Goal: Task Accomplishment & Management: Manage account settings

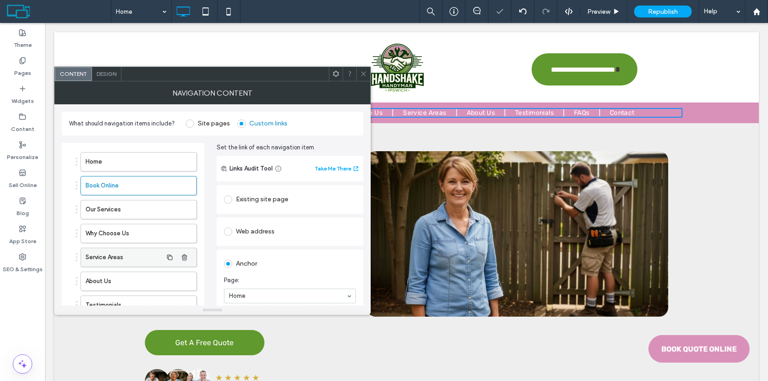
click at [109, 248] on label "Service Areas" at bounding box center [124, 257] width 77 height 18
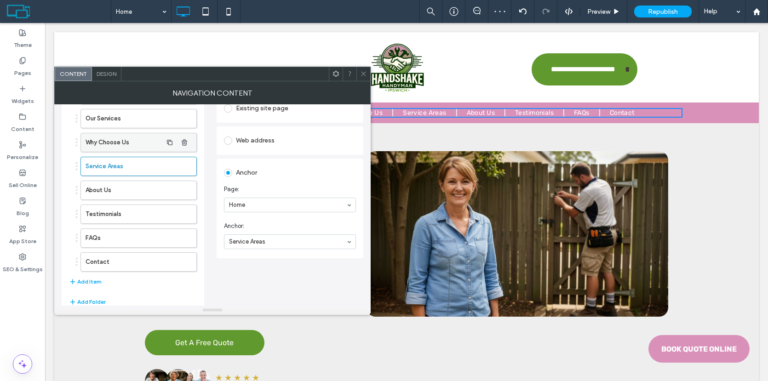
click at [115, 147] on label "Why Choose Us" at bounding box center [124, 142] width 77 height 18
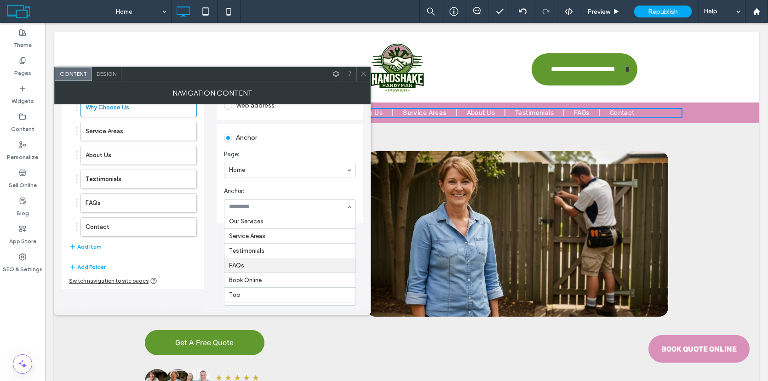
scroll to position [11, 0]
click at [361, 74] on icon at bounding box center [363, 73] width 7 height 7
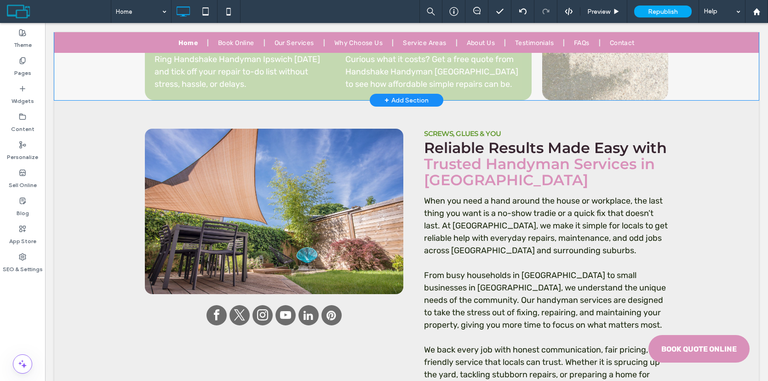
scroll to position [1598, 0]
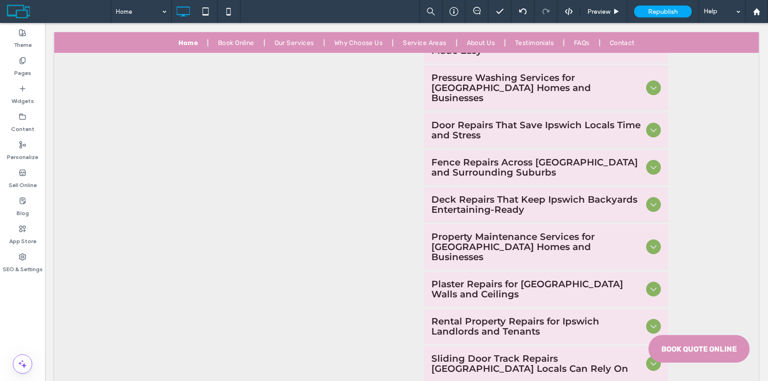
click at [272, 281] on div "Click to edit in Flex Mode" at bounding box center [406, 276] width 704 height 1245
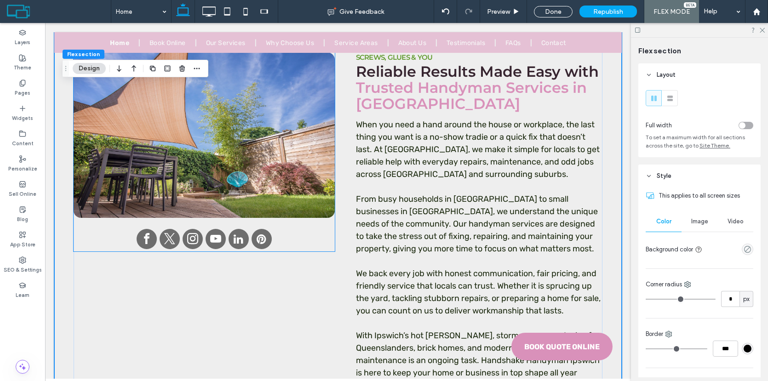
scroll to position [1042, 0]
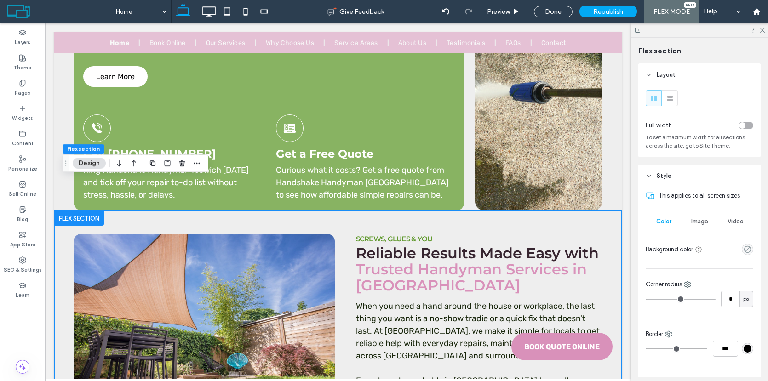
click at [87, 211] on div at bounding box center [79, 218] width 50 height 15
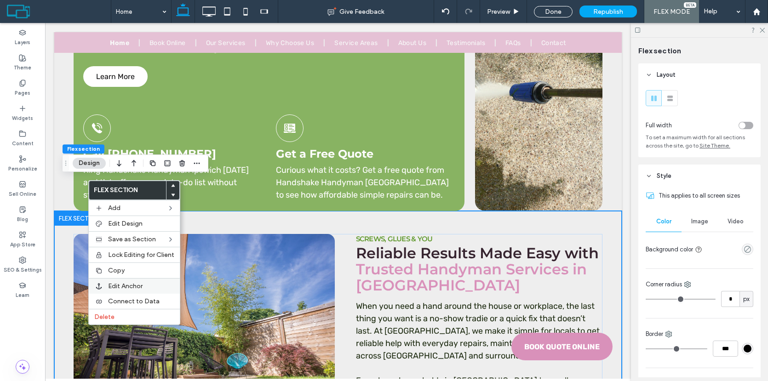
click at [138, 289] on span "Edit Anchor" at bounding box center [125, 286] width 34 height 8
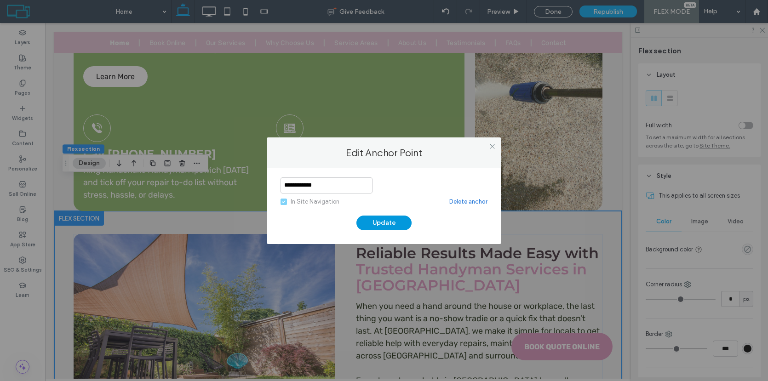
click at [372, 218] on button "Update" at bounding box center [383, 223] width 55 height 15
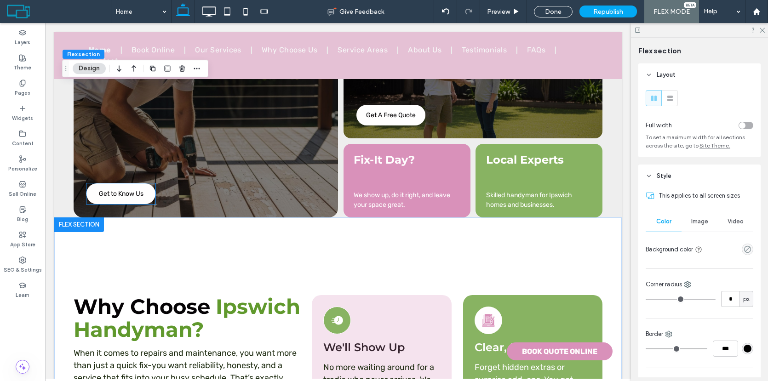
scroll to position [2280, 0]
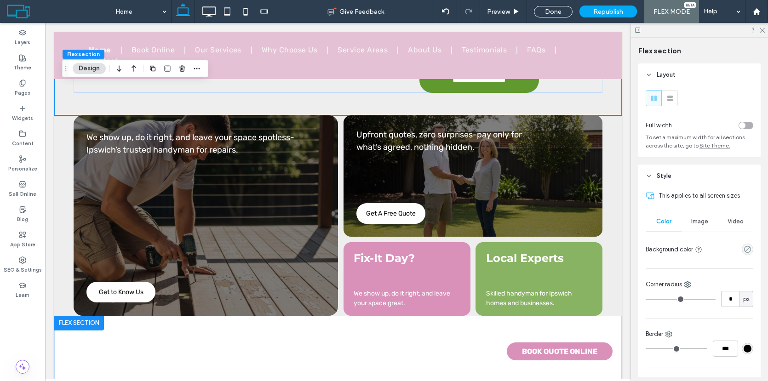
click at [83, 316] on div at bounding box center [79, 323] width 50 height 15
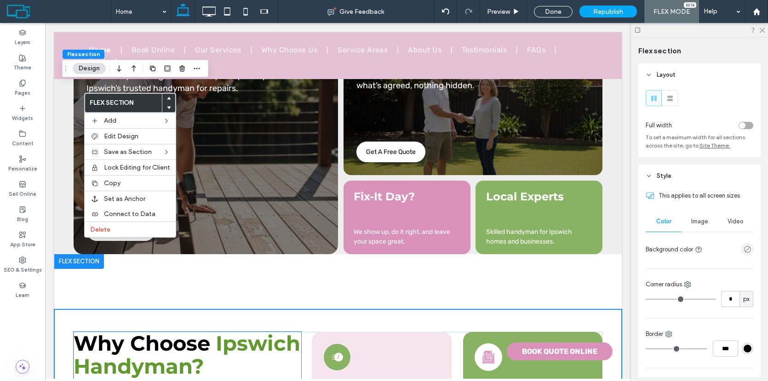
scroll to position [2487, 0]
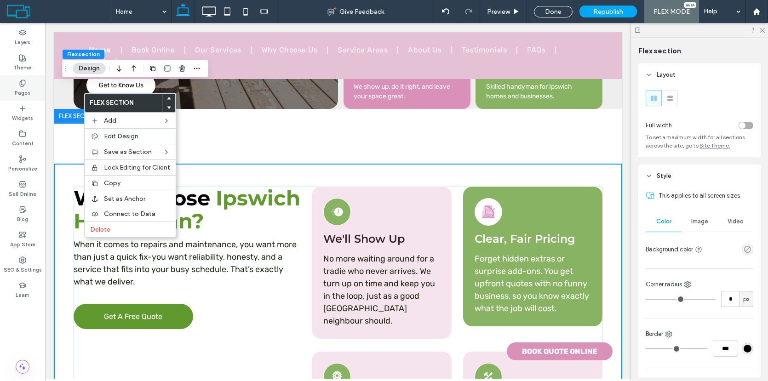
click at [20, 88] on label "Pages" at bounding box center [23, 92] width 16 height 10
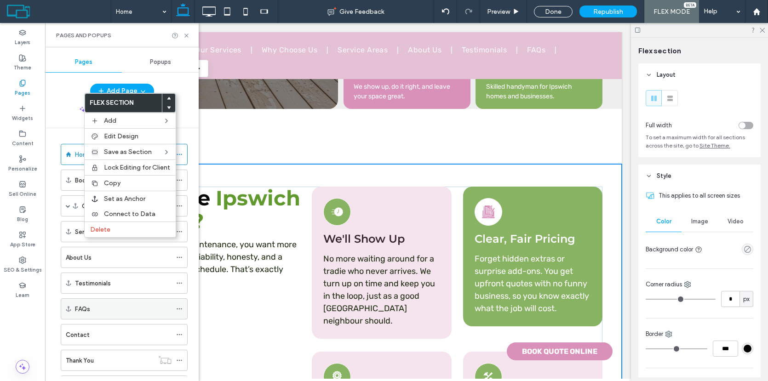
scroll to position [2, 0]
click at [148, 204] on div "Set as Anchor" at bounding box center [130, 199] width 91 height 16
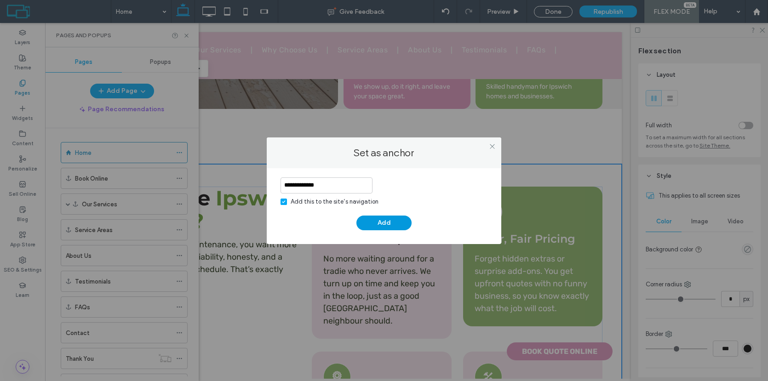
type input "**********"
click at [398, 225] on button "Add" at bounding box center [383, 223] width 55 height 15
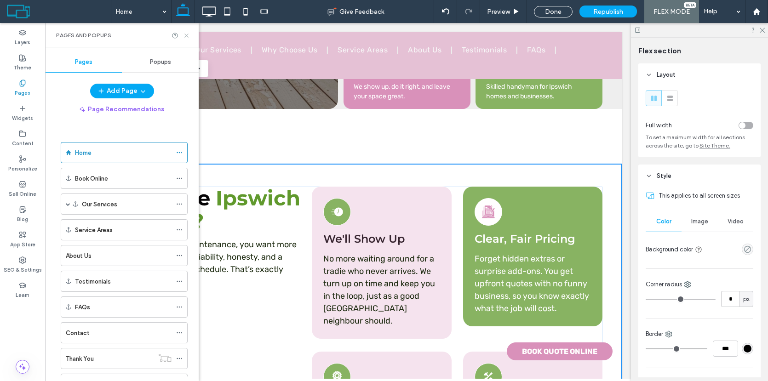
click at [187, 38] on icon at bounding box center [186, 35] width 7 height 7
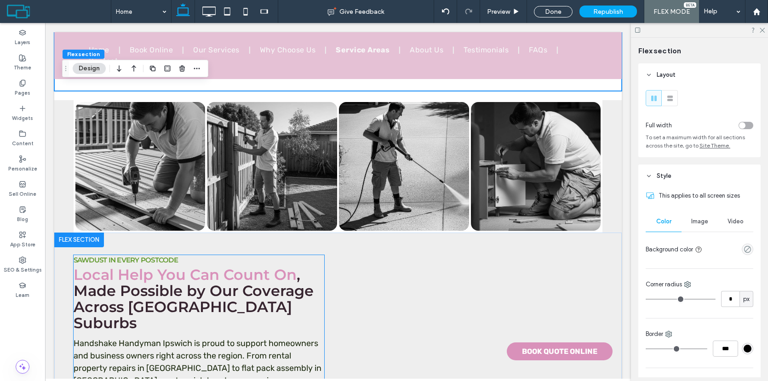
scroll to position [3124, 0]
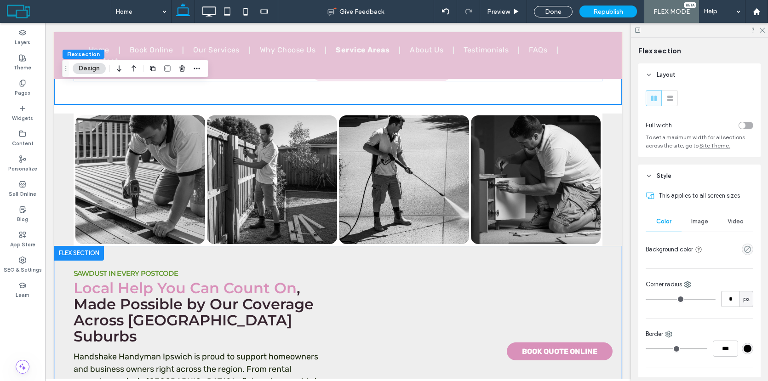
click at [92, 246] on div at bounding box center [79, 253] width 50 height 15
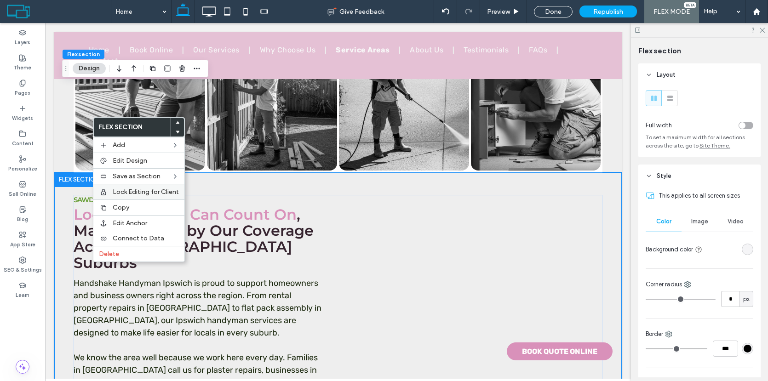
scroll to position [3211, 0]
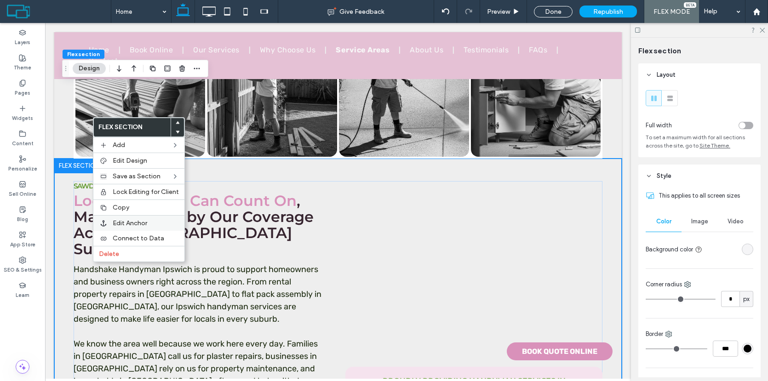
click at [120, 221] on span "Edit Anchor" at bounding box center [130, 223] width 34 height 8
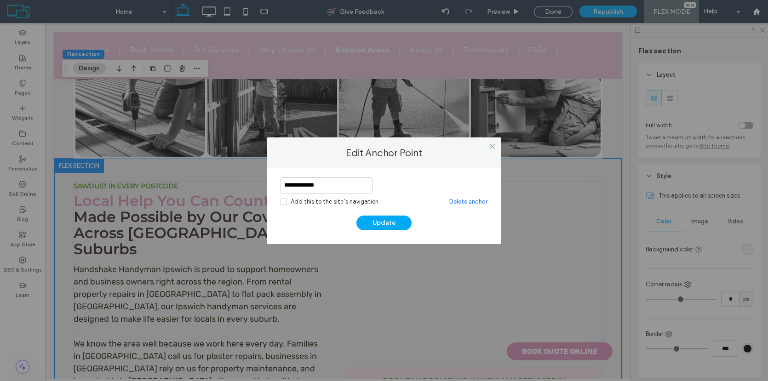
click at [360, 204] on div "Add this to the site’s navigation" at bounding box center [335, 201] width 88 height 9
click at [375, 225] on button "Update" at bounding box center [383, 223] width 55 height 15
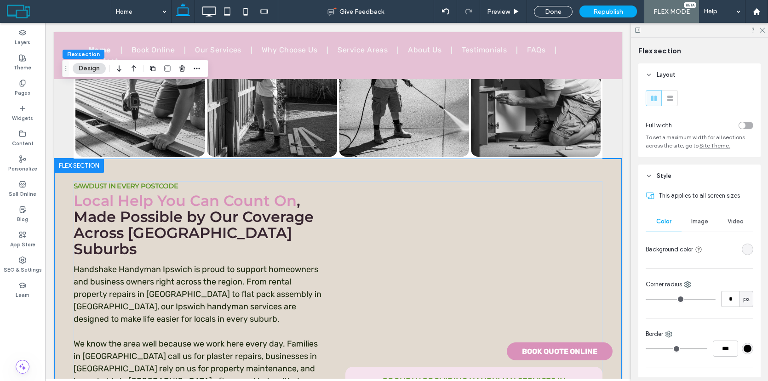
click at [750, 250] on div "rgba(0,0,0,0)" at bounding box center [748, 250] width 8 height 8
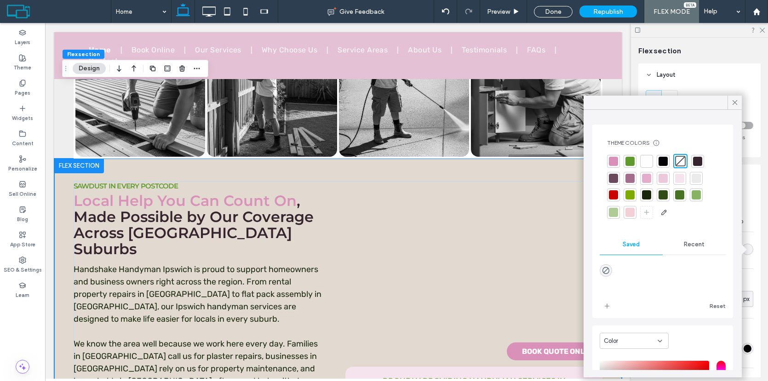
click at [698, 179] on div at bounding box center [696, 178] width 9 height 9
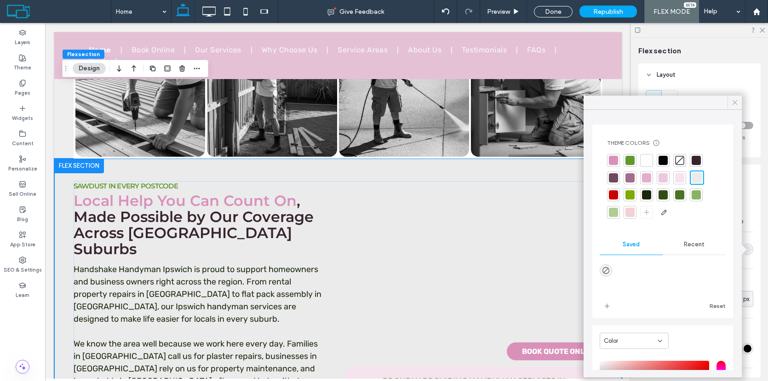
click at [737, 102] on icon at bounding box center [735, 102] width 8 height 8
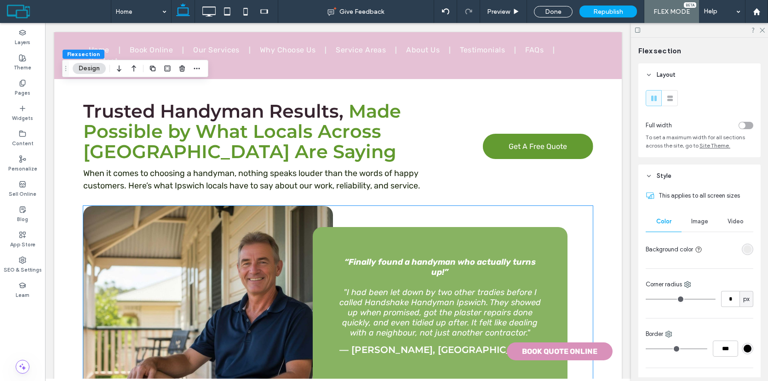
scroll to position [4137, 0]
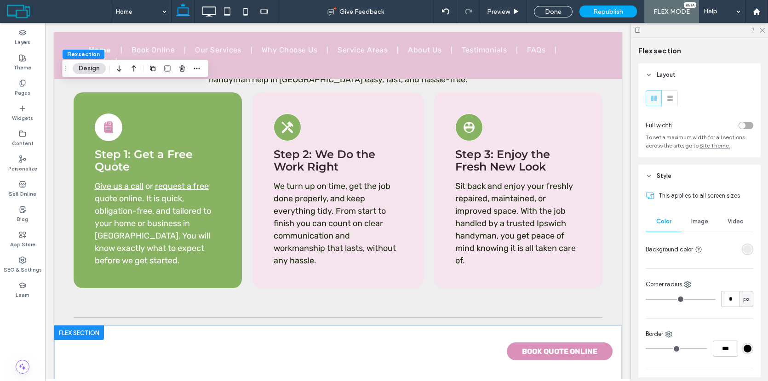
click at [78, 326] on div at bounding box center [79, 333] width 50 height 15
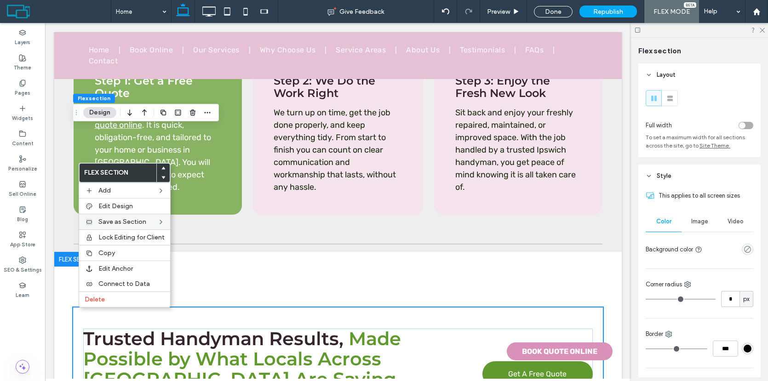
scroll to position [4274, 0]
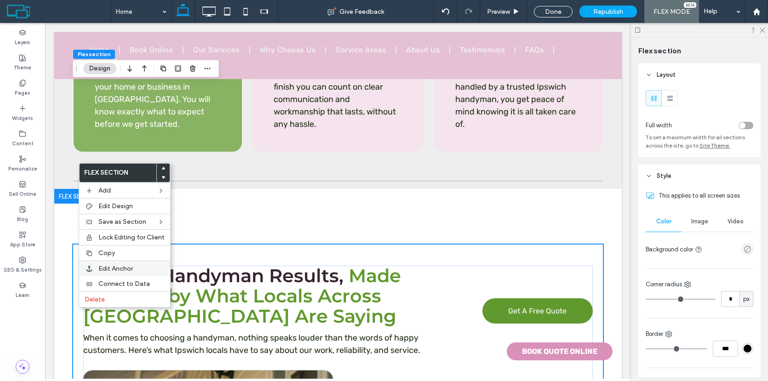
click at [97, 266] on div "Edit Anchor" at bounding box center [124, 269] width 91 height 16
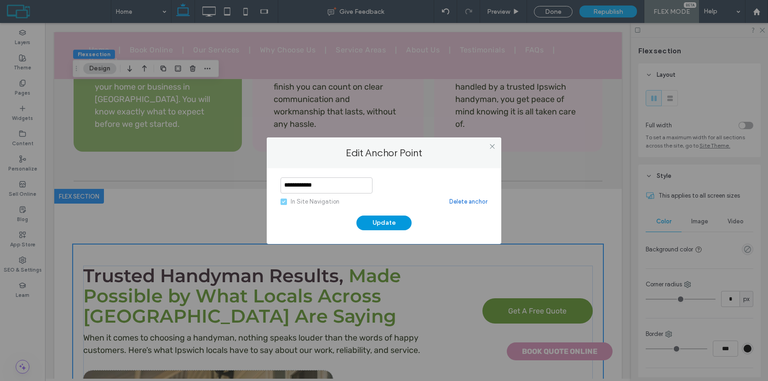
click at [380, 224] on button "Update" at bounding box center [383, 223] width 55 height 15
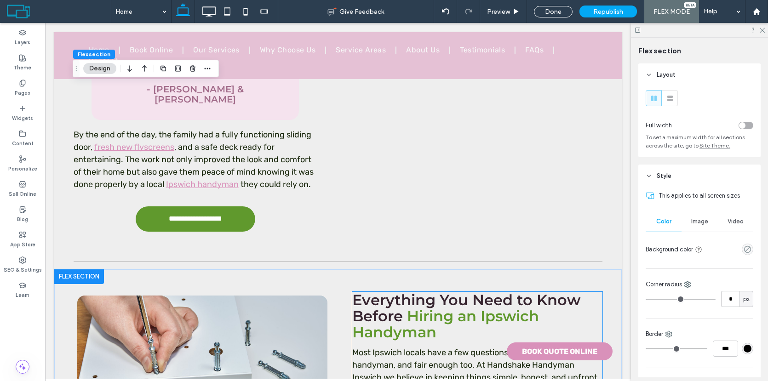
scroll to position [5928, 0]
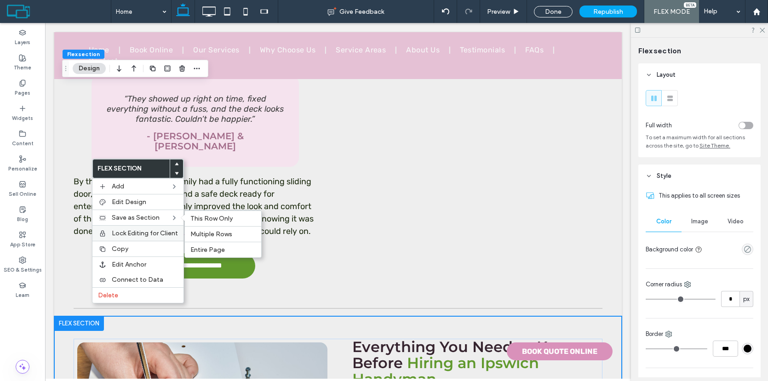
scroll to position [6056, 0]
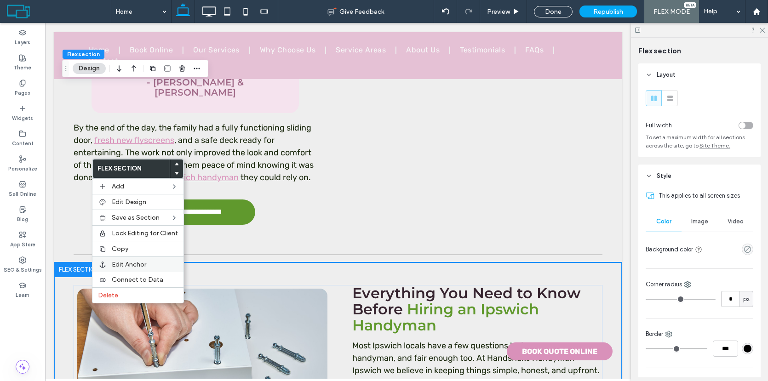
click at [120, 265] on span "Edit Anchor" at bounding box center [129, 265] width 34 height 8
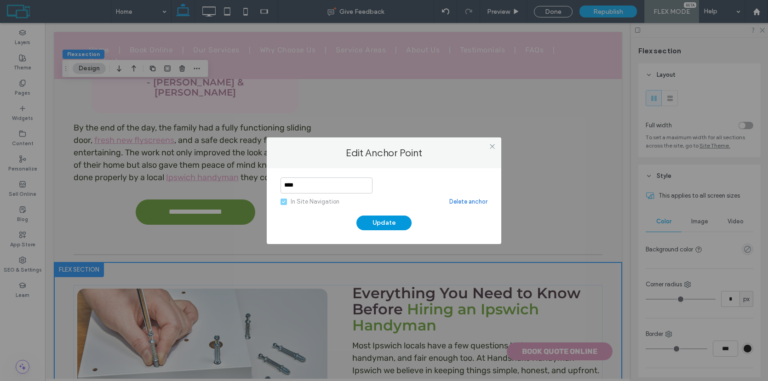
click at [378, 228] on button "Update" at bounding box center [383, 223] width 55 height 15
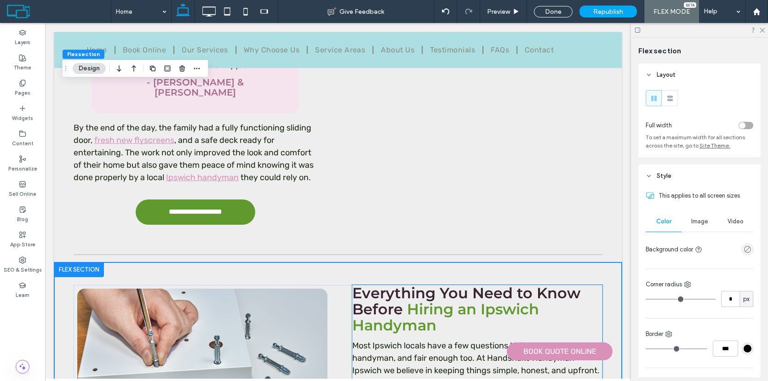
scroll to position [6773, 0]
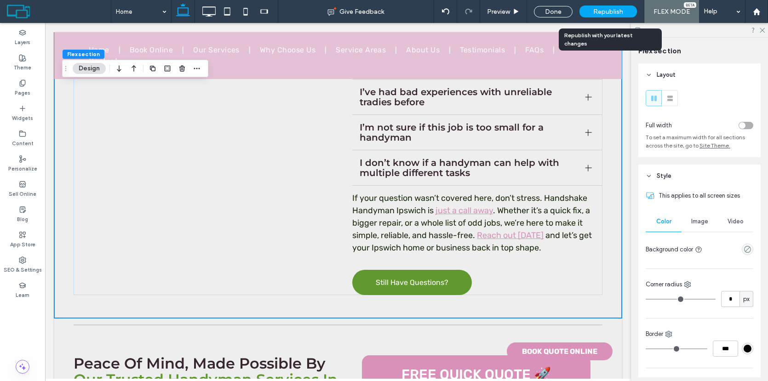
click at [608, 14] on span "Republish" at bounding box center [608, 12] width 30 height 8
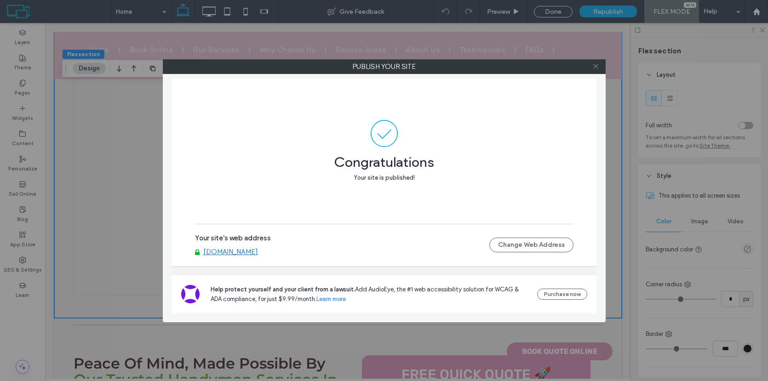
click at [595, 69] on icon at bounding box center [595, 66] width 7 height 7
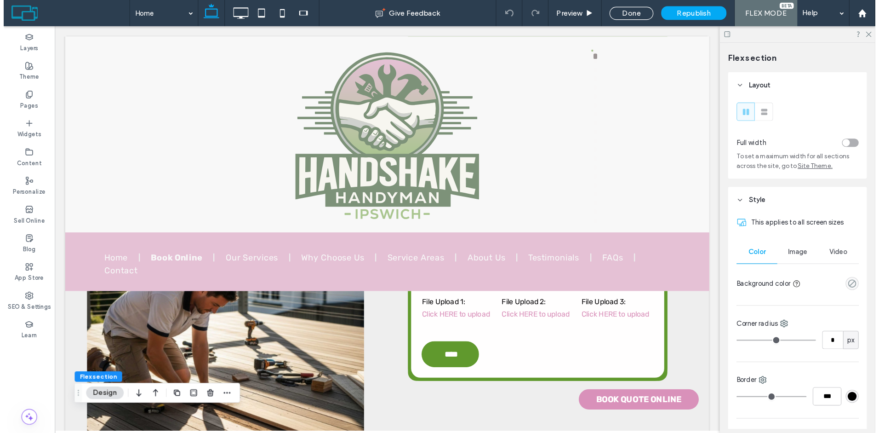
scroll to position [0, 0]
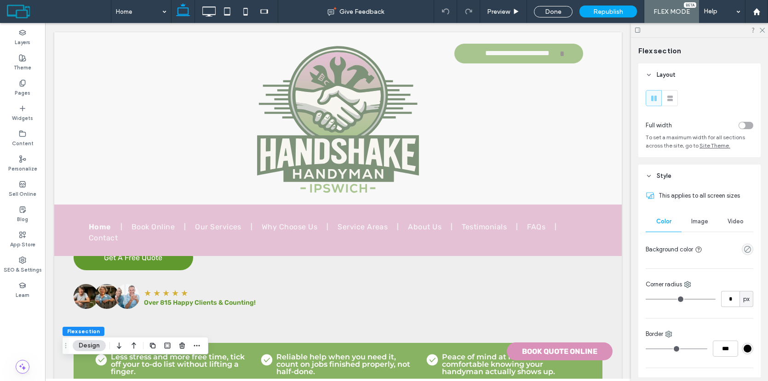
drag, startPoint x: 628, startPoint y: 308, endPoint x: 665, endPoint y: 35, distance: 275.3
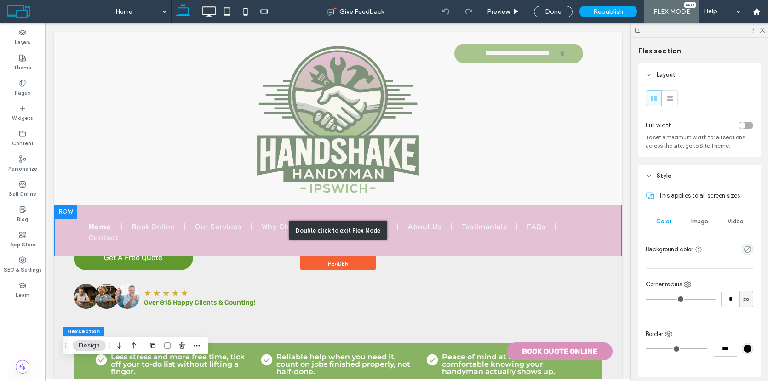
click at [430, 225] on div "Double click to exit Flex Mode" at bounding box center [337, 231] width 567 height 52
click at [320, 228] on span "Why Choose Us" at bounding box center [291, 227] width 58 height 11
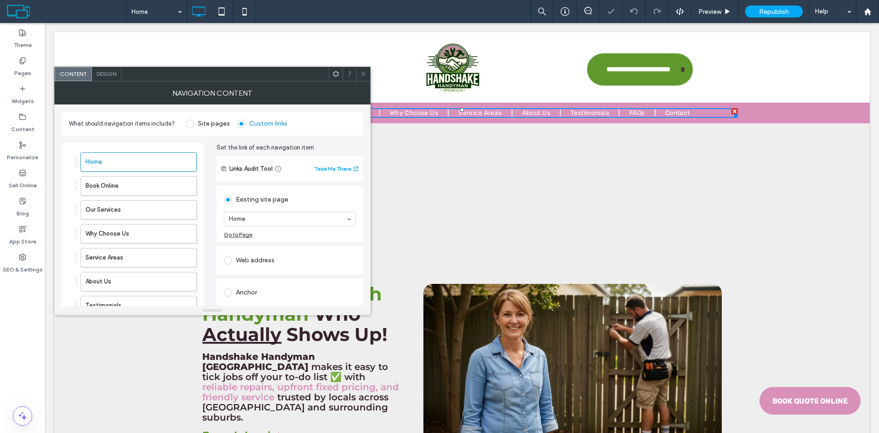
click at [203, 129] on div "Site pages" at bounding box center [208, 123] width 44 height 15
click at [203, 125] on label "Site pages" at bounding box center [214, 124] width 32 height 8
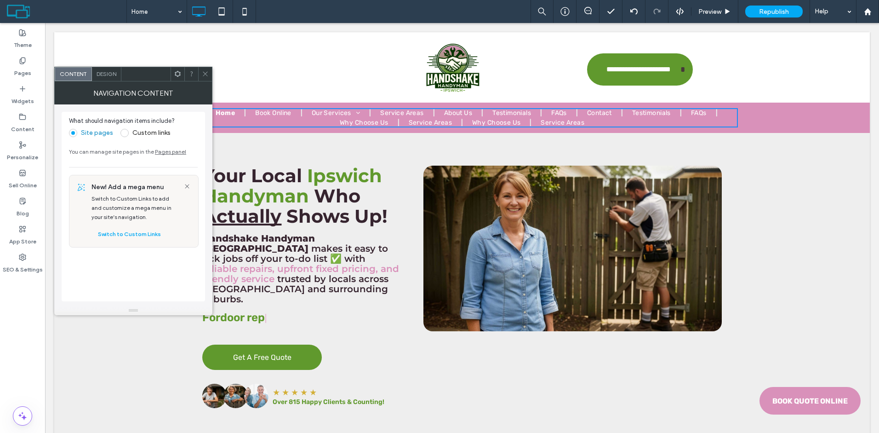
click at [206, 74] on icon at bounding box center [205, 73] width 7 height 7
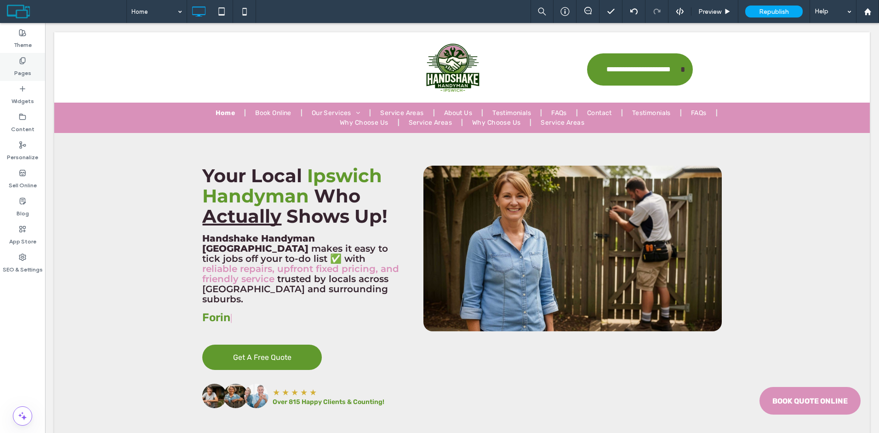
click at [30, 68] on div "Pages" at bounding box center [22, 67] width 45 height 28
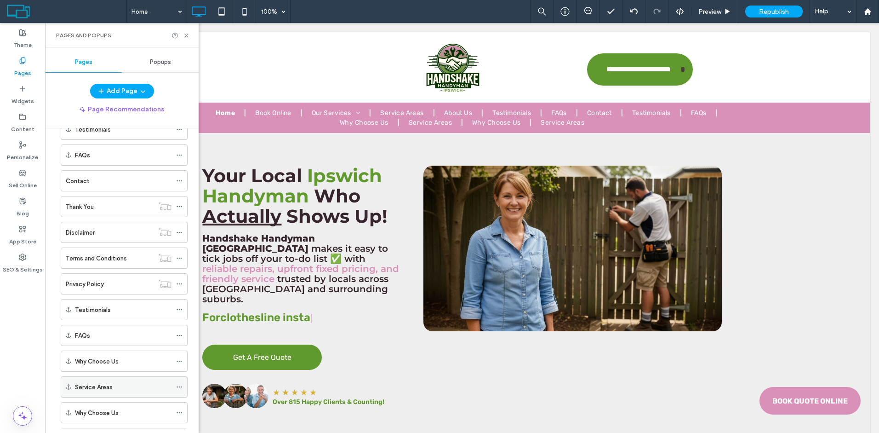
scroll to position [110, 0]
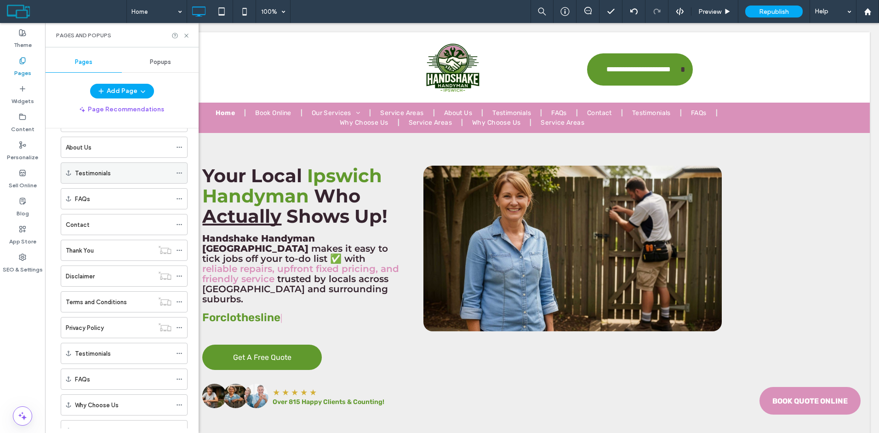
click at [179, 173] on use at bounding box center [179, 172] width 5 height 1
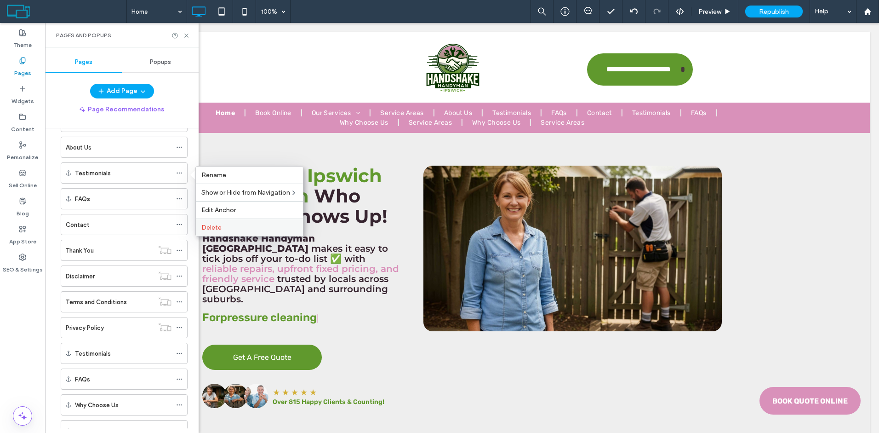
click at [210, 233] on div "Delete" at bounding box center [249, 226] width 107 height 17
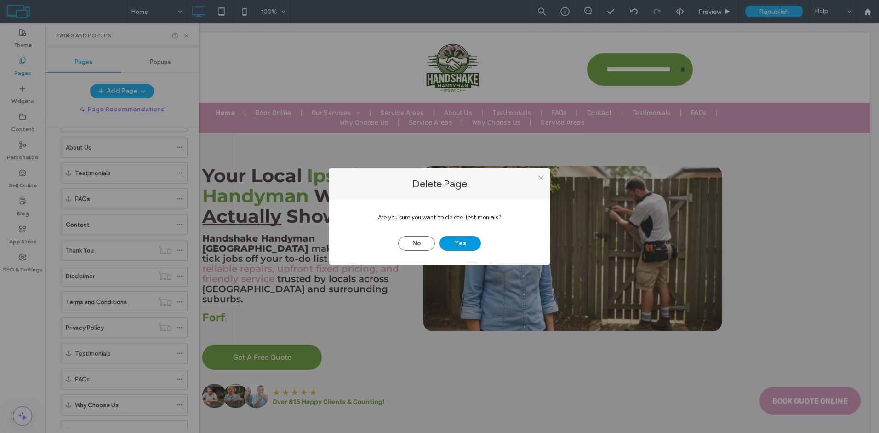
click at [456, 240] on button "Yes" at bounding box center [460, 243] width 41 height 15
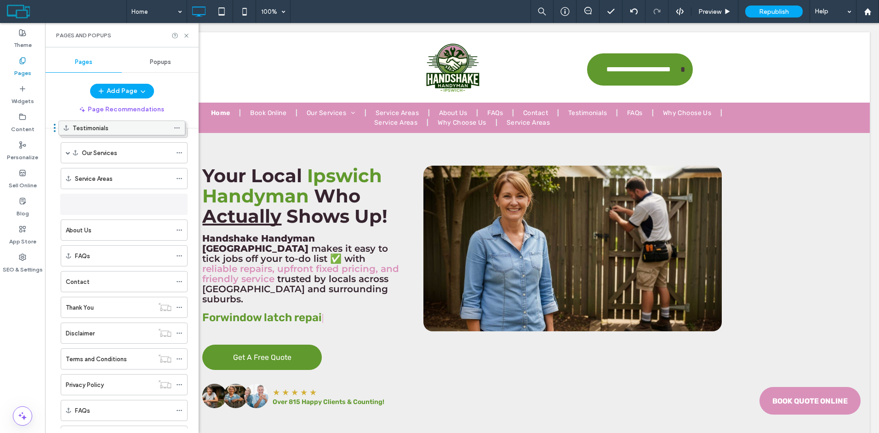
scroll to position [0, 0]
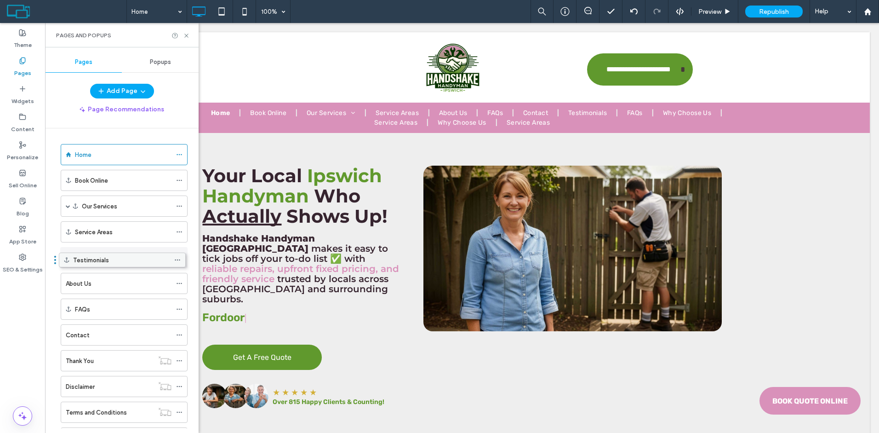
drag, startPoint x: 126, startPoint y: 326, endPoint x: 126, endPoint y: 257, distance: 69.9
drag, startPoint x: 119, startPoint y: 256, endPoint x: 119, endPoint y: 288, distance: 32.2
click at [183, 308] on div at bounding box center [181, 309] width 11 height 14
click at [177, 310] on icon at bounding box center [179, 309] width 6 height 6
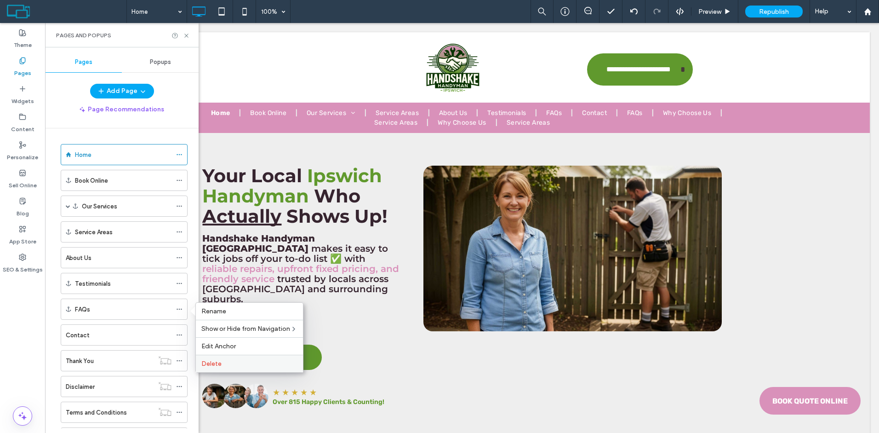
click at [215, 362] on span "Delete" at bounding box center [211, 364] width 20 height 8
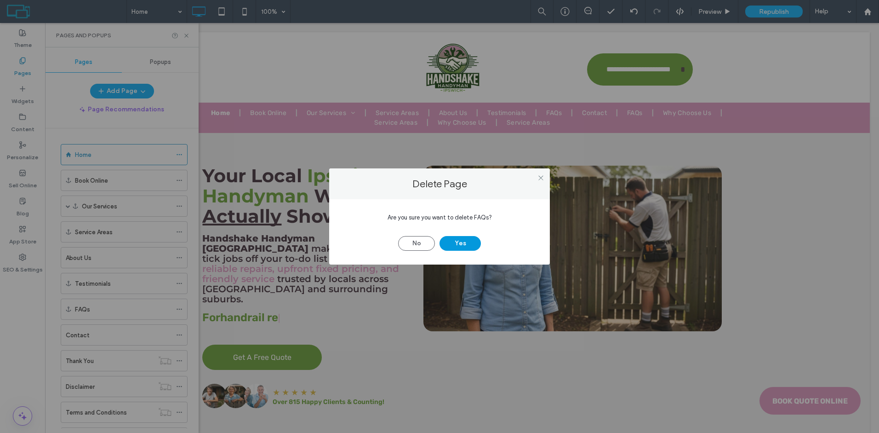
click at [464, 243] on button "Yes" at bounding box center [460, 243] width 41 height 15
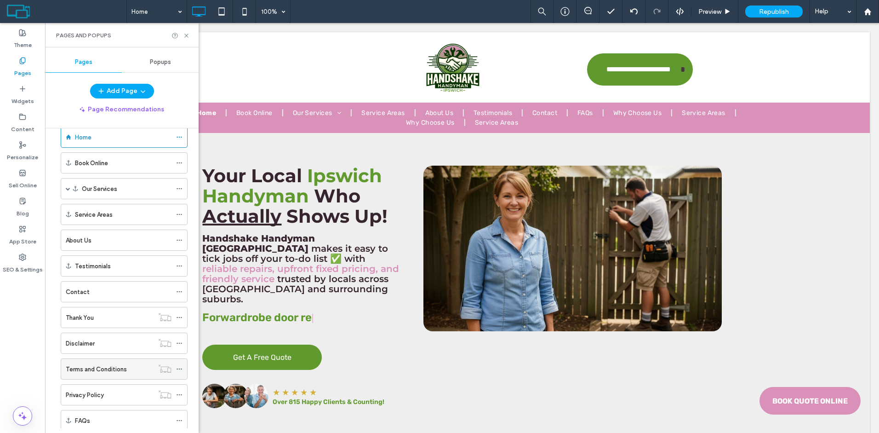
scroll to position [25, 0]
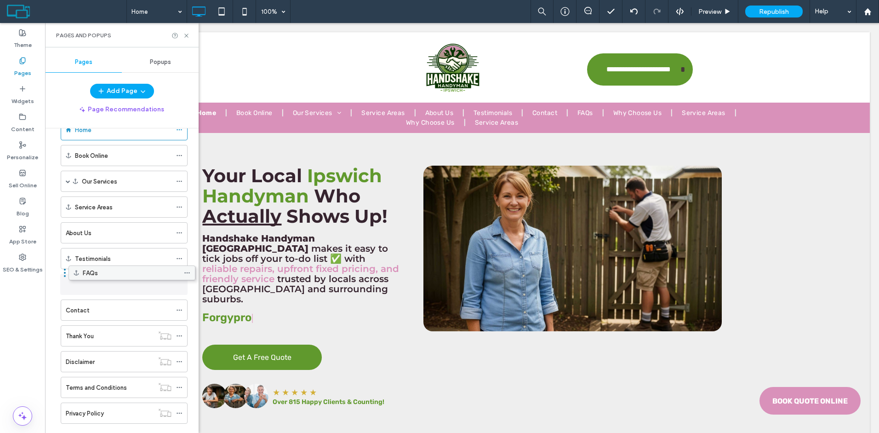
drag, startPoint x: 103, startPoint y: 406, endPoint x: 111, endPoint y: 269, distance: 137.2
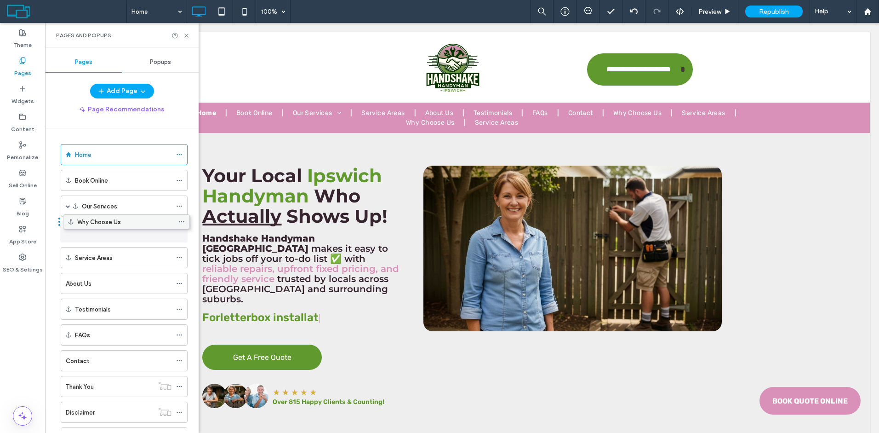
drag, startPoint x: 134, startPoint y: 375, endPoint x: 136, endPoint y: 222, distance: 153.1
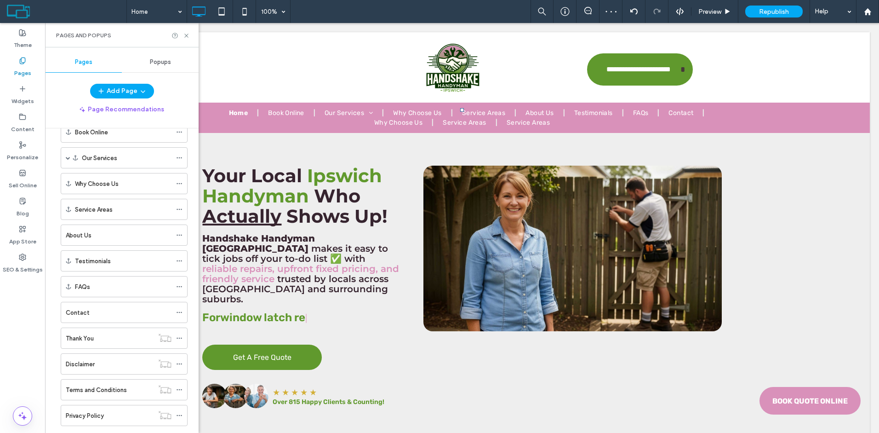
scroll to position [6, 0]
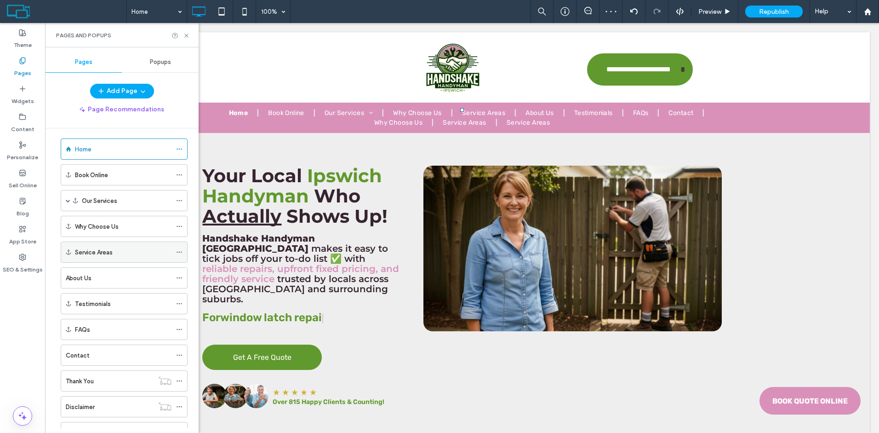
click at [180, 256] on span at bounding box center [179, 252] width 6 height 14
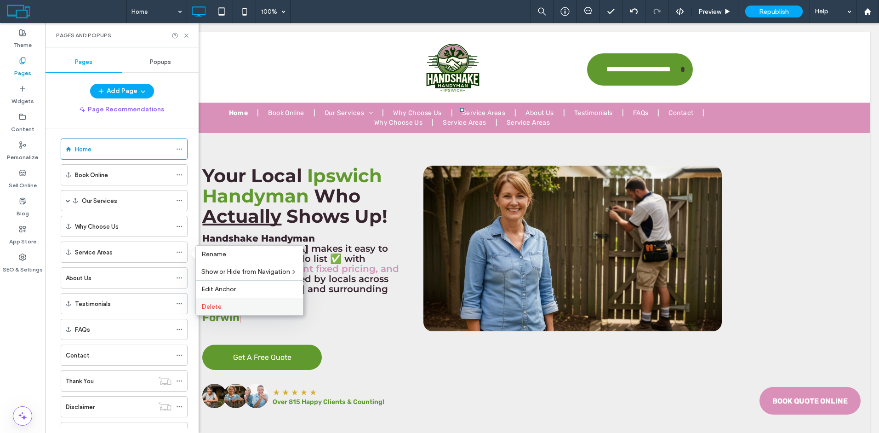
click at [235, 308] on label "Delete" at bounding box center [249, 307] width 96 height 8
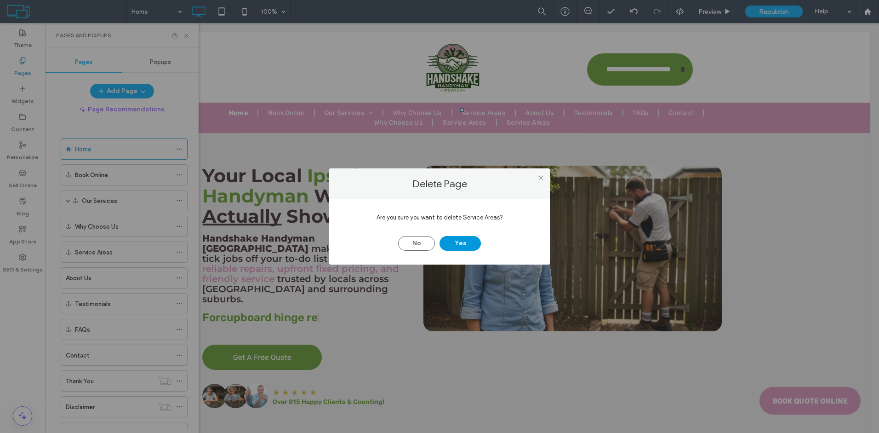
click at [463, 242] on button "Yes" at bounding box center [460, 243] width 41 height 15
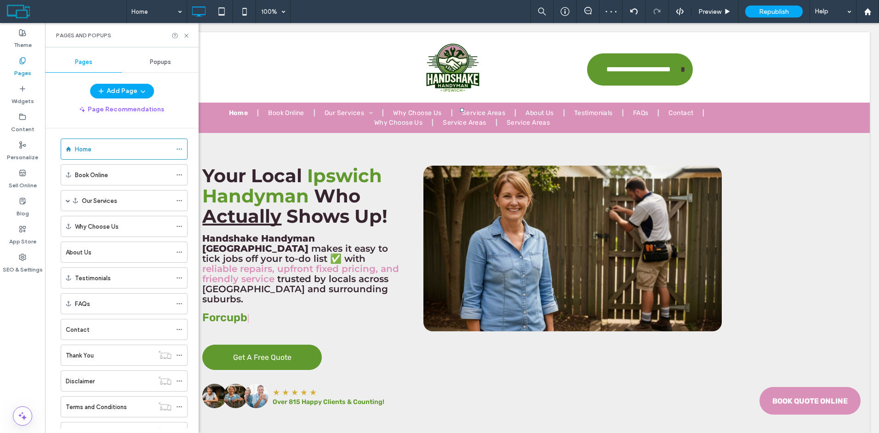
scroll to position [120, 0]
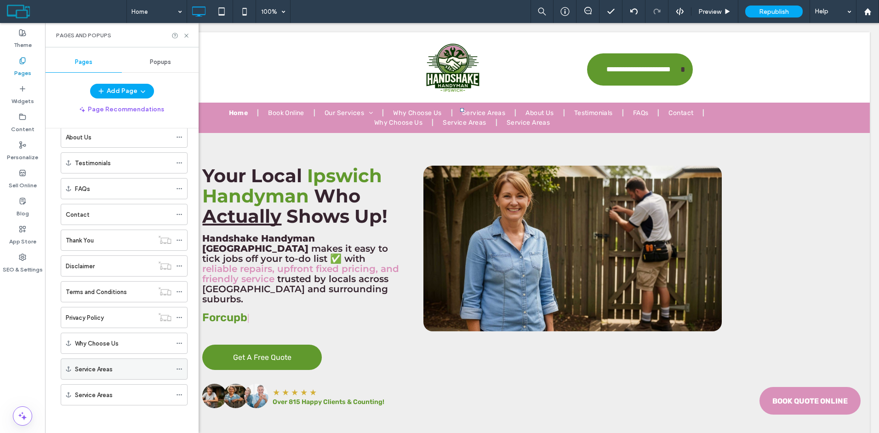
click at [180, 367] on icon at bounding box center [179, 369] width 6 height 6
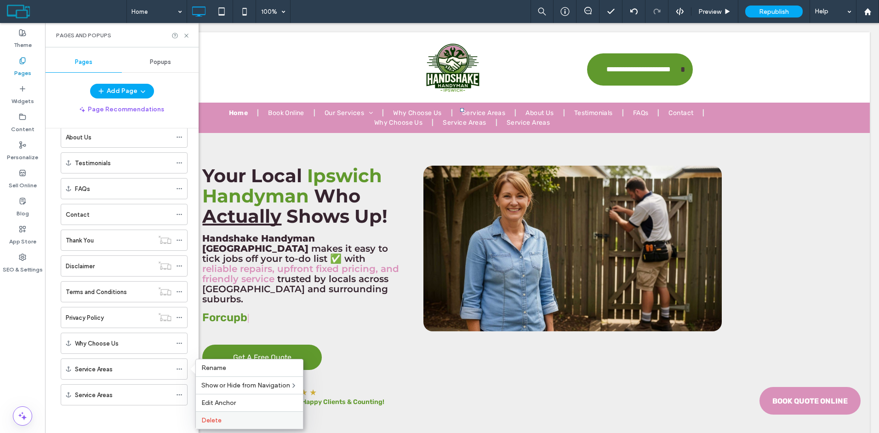
click at [215, 419] on span "Delete" at bounding box center [211, 420] width 20 height 8
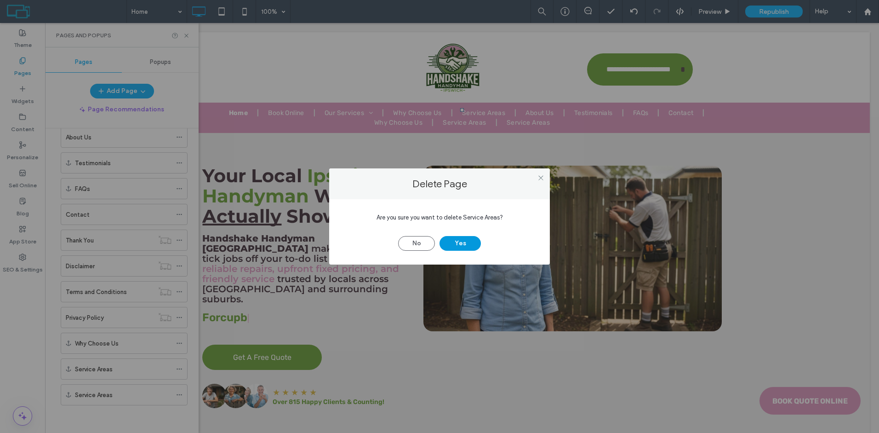
click at [474, 243] on button "Yes" at bounding box center [460, 243] width 41 height 15
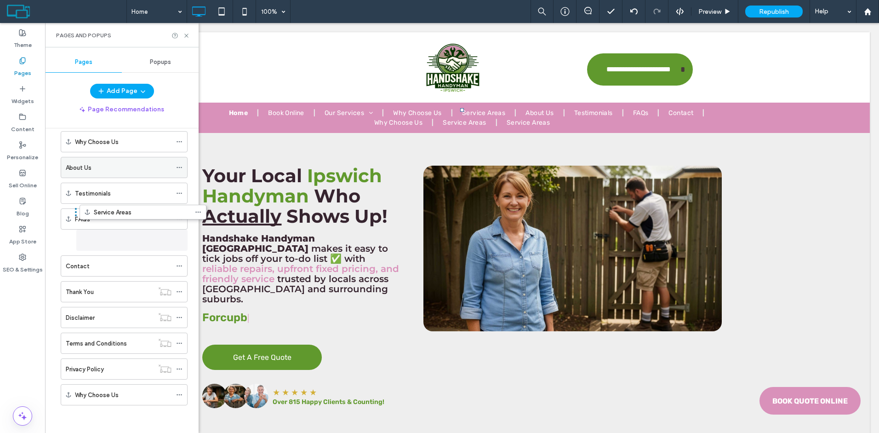
scroll to position [90, 0]
drag, startPoint x: 102, startPoint y: 394, endPoint x: 110, endPoint y: 166, distance: 228.7
drag, startPoint x: 142, startPoint y: 168, endPoint x: 128, endPoint y: 165, distance: 13.8
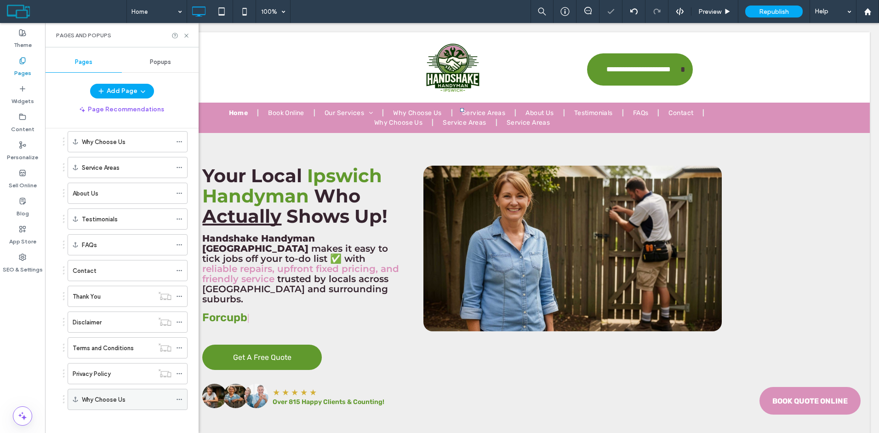
click at [179, 400] on icon at bounding box center [179, 399] width 6 height 6
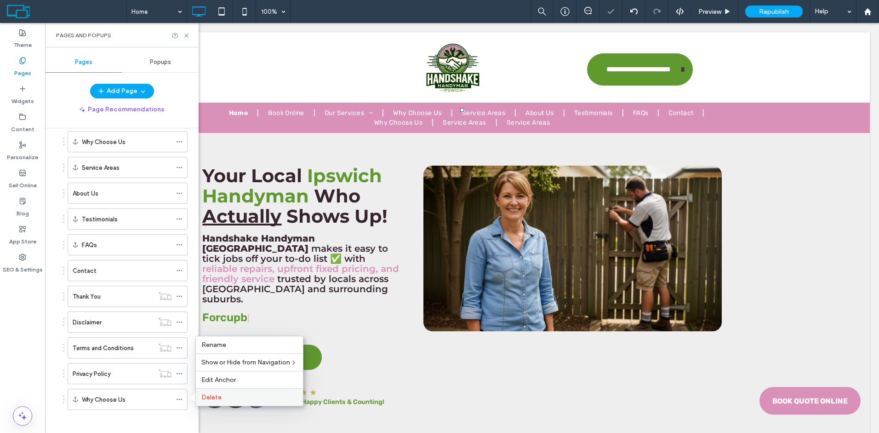
click at [205, 399] on span "Delete" at bounding box center [211, 397] width 20 height 8
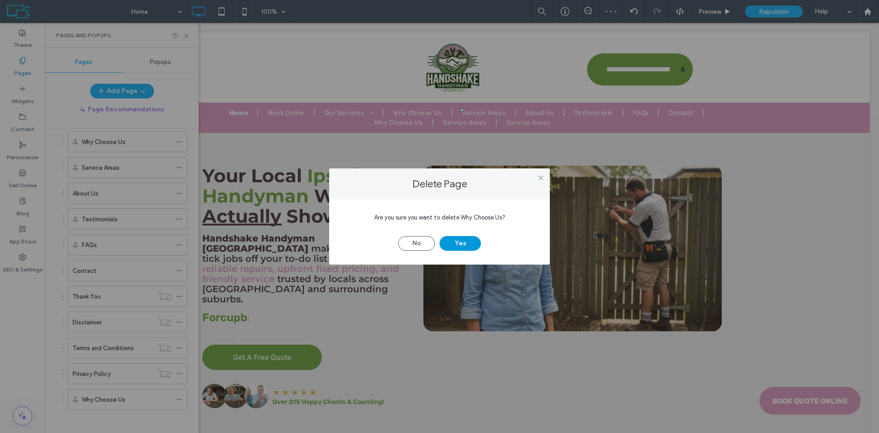
click at [462, 242] on button "Yes" at bounding box center [460, 243] width 41 height 15
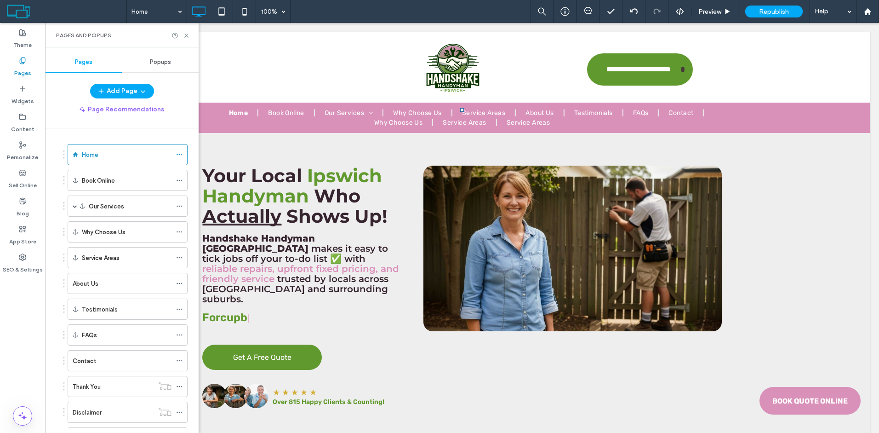
scroll to position [69, 0]
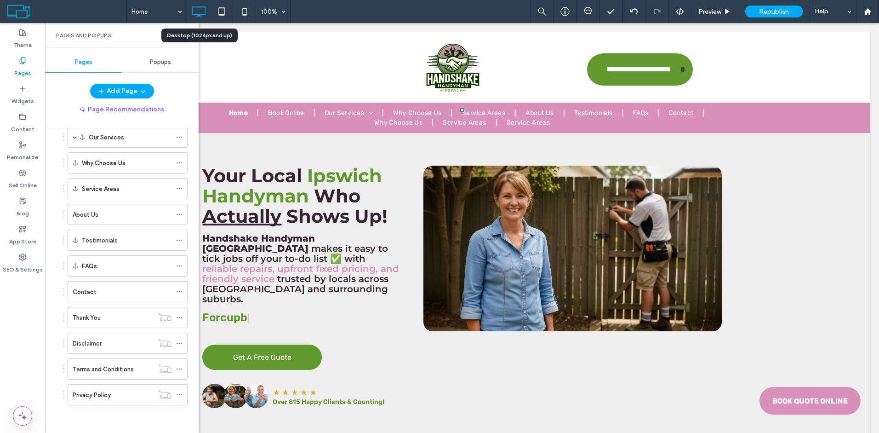
click at [188, 34] on div "Desktop (1024px and up)" at bounding box center [199, 35] width 65 height 8
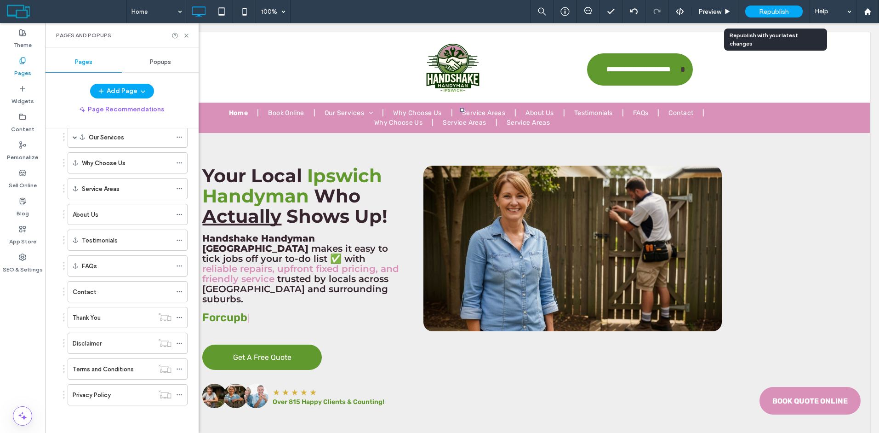
click at [757, 14] on div "Republish" at bounding box center [773, 12] width 57 height 12
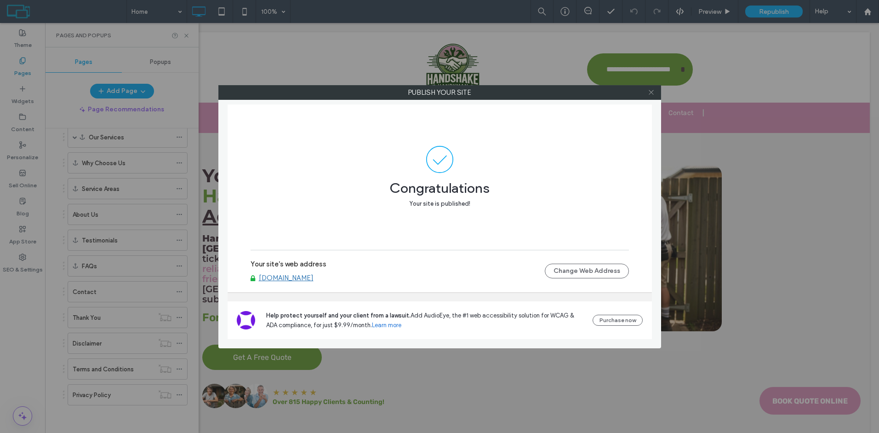
click at [653, 94] on icon at bounding box center [651, 92] width 7 height 7
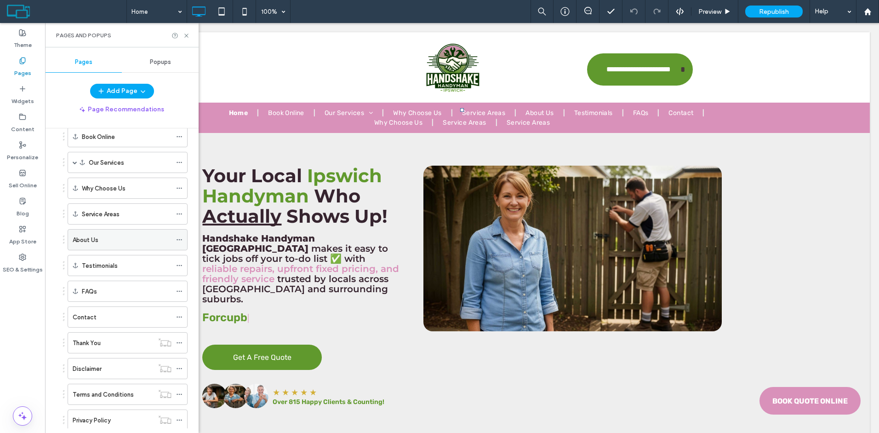
scroll to position [0, 0]
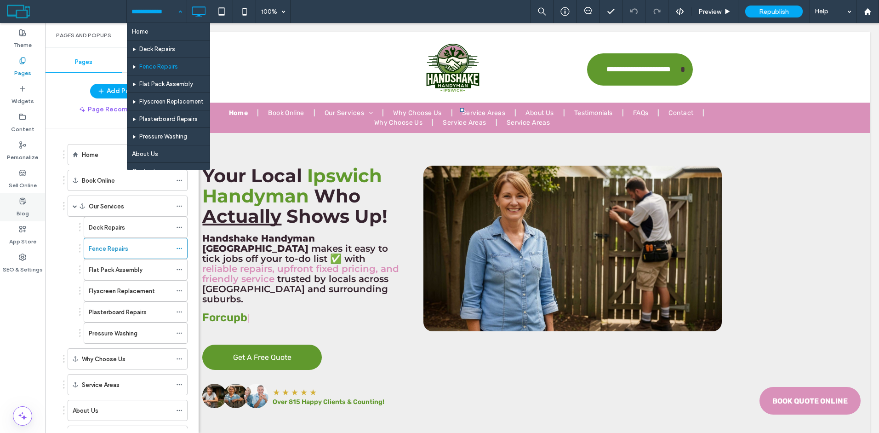
click at [15, 211] on div "Blog" at bounding box center [22, 207] width 45 height 28
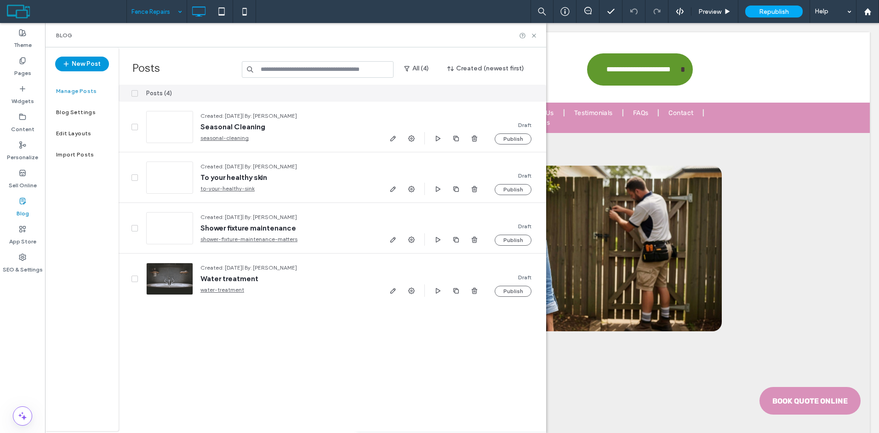
click at [96, 70] on button "New Post" at bounding box center [82, 64] width 54 height 15
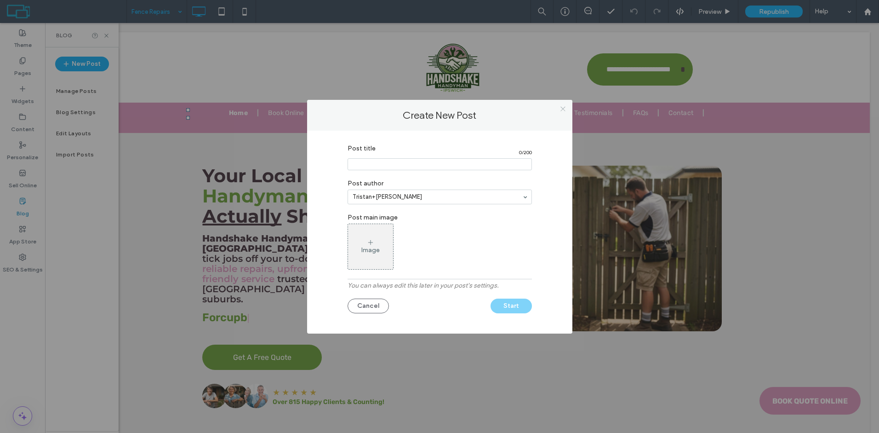
click at [563, 111] on icon at bounding box center [563, 108] width 7 height 7
